Goal: Find specific page/section: Find specific page/section

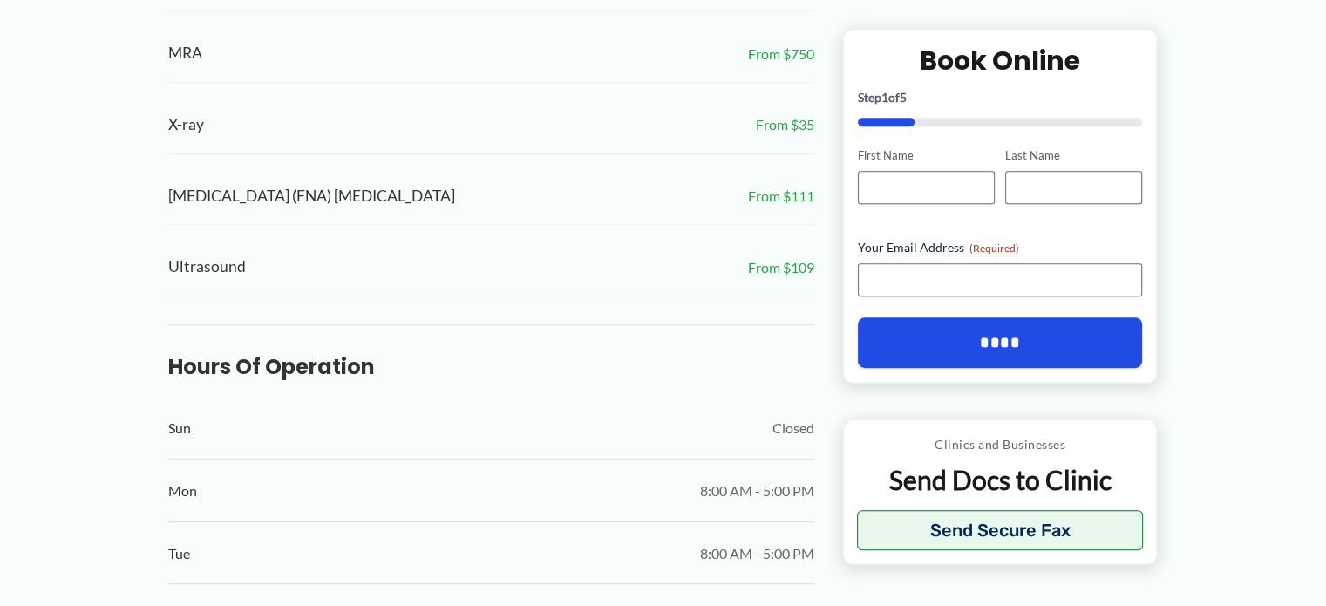
scroll to position [872, 0]
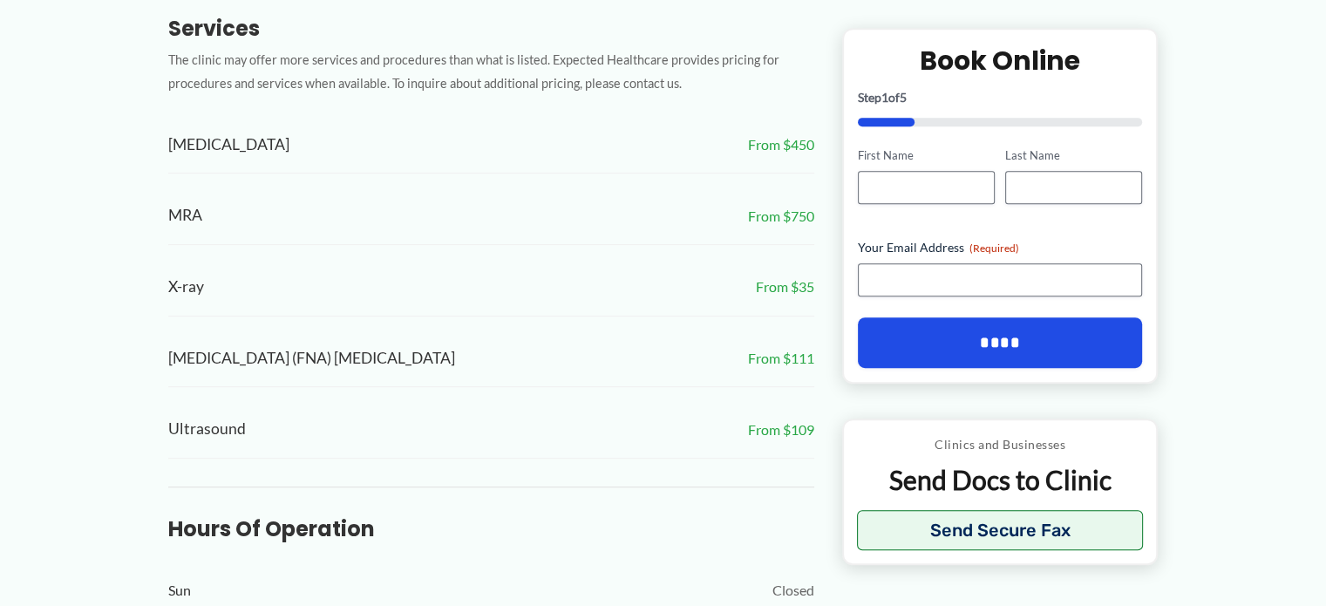
click at [342, 344] on span "[MEDICAL_DATA] (FNA) [MEDICAL_DATA]" at bounding box center [311, 358] width 287 height 29
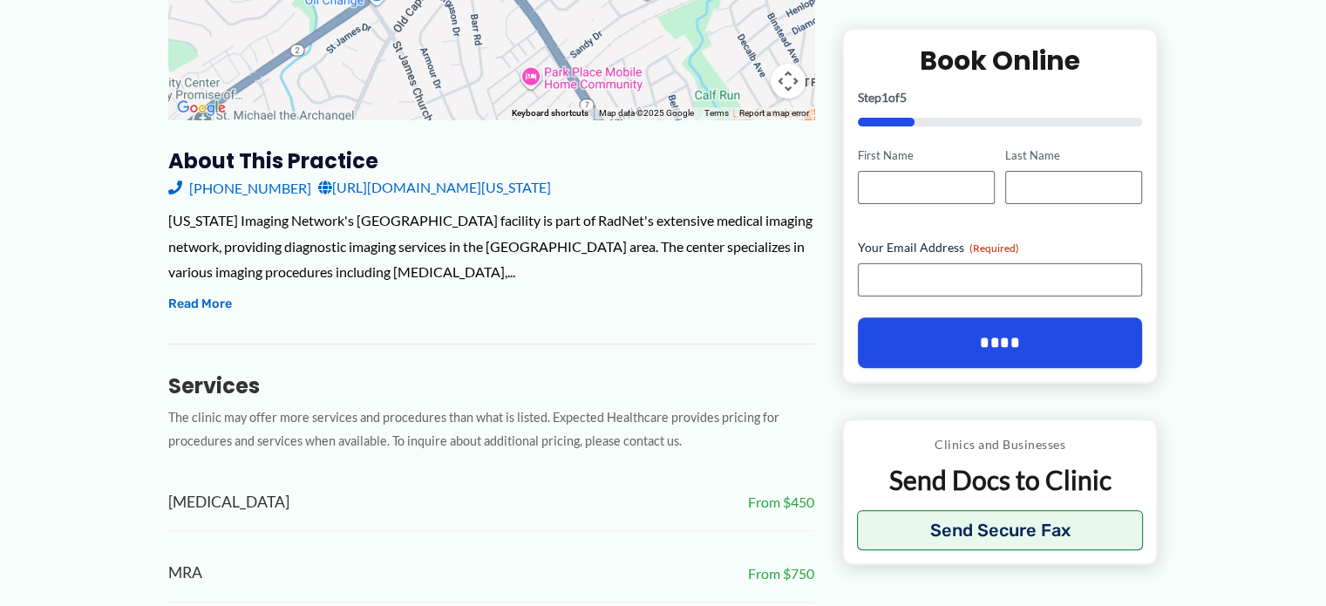
scroll to position [436, 0]
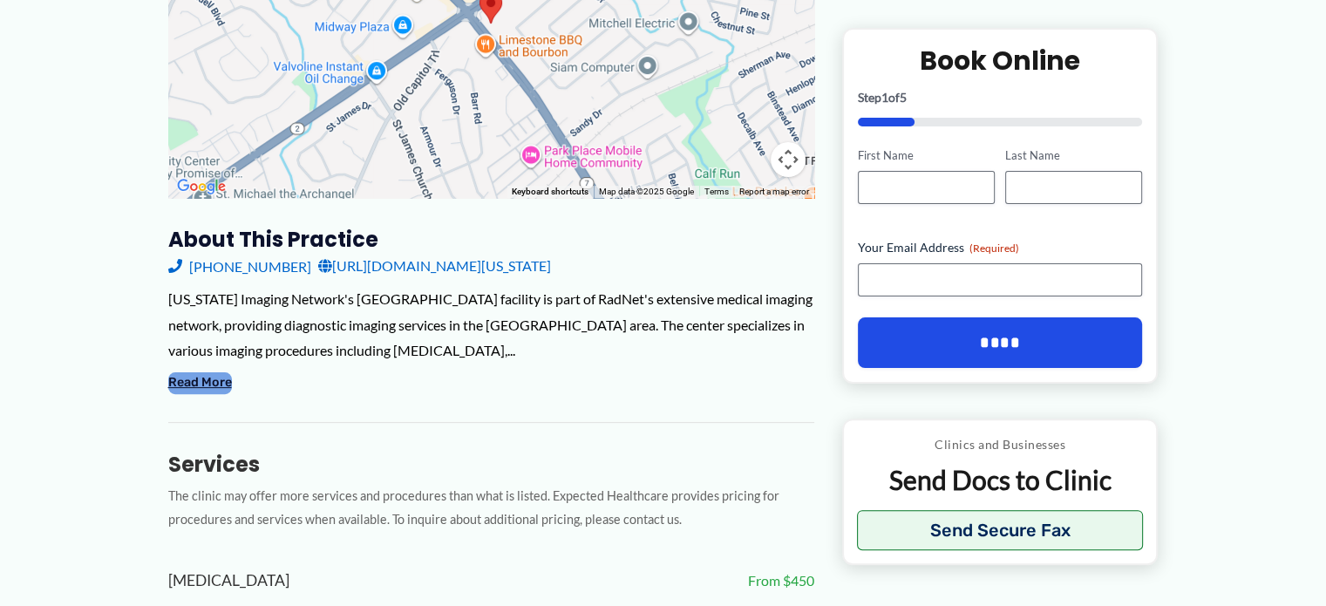
click at [200, 372] on button "Read More" at bounding box center [200, 382] width 64 height 21
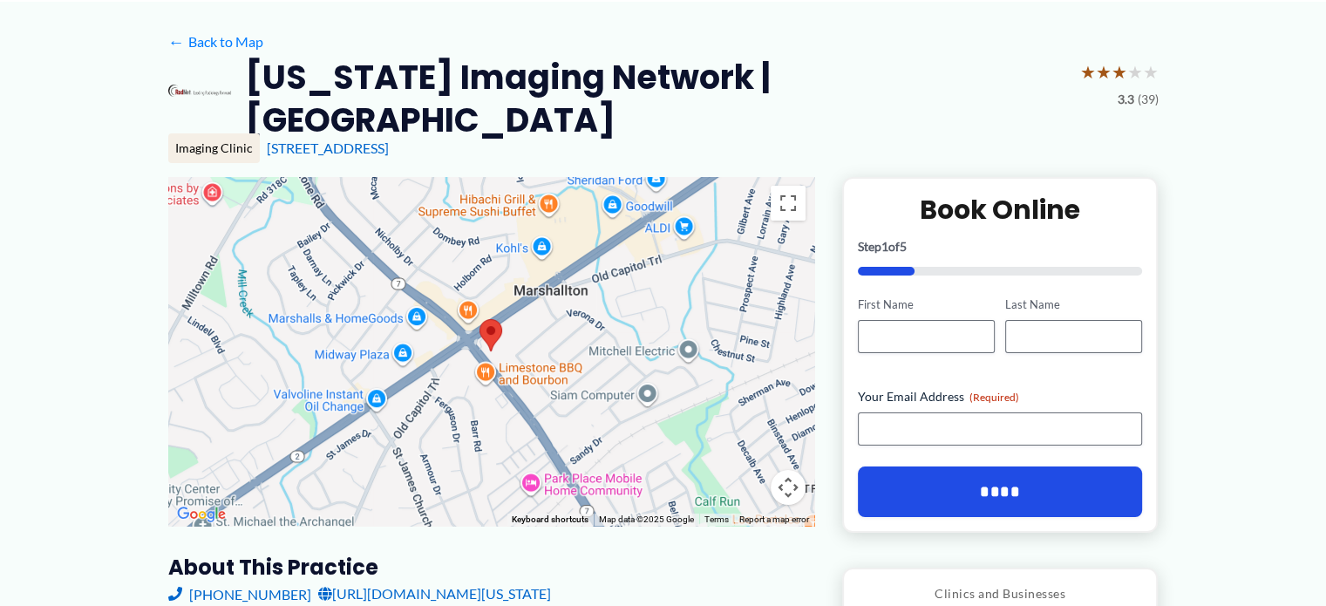
scroll to position [0, 0]
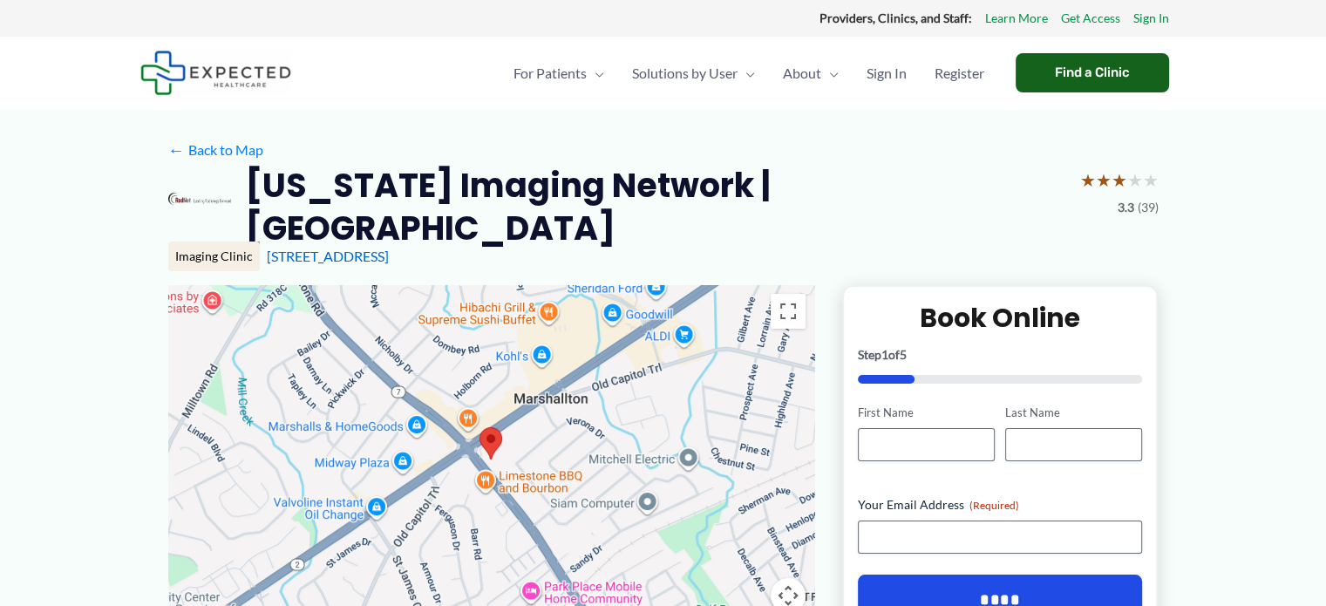
click at [1057, 71] on div "Find a Clinic" at bounding box center [1092, 72] width 153 height 39
